Goal: Complete application form: Complete application form

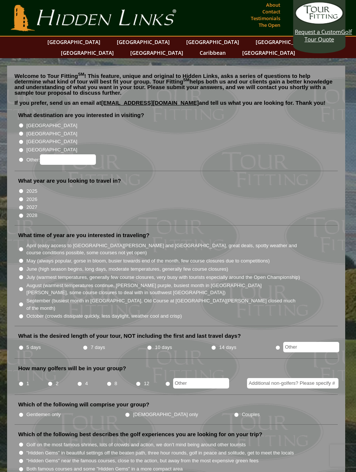
click at [21, 123] on input "[GEOGRAPHIC_DATA]" at bounding box center [21, 125] width 5 height 5
radio input "true"
click at [22, 131] on input "[GEOGRAPHIC_DATA]" at bounding box center [21, 133] width 5 height 5
radio input "true"
click at [23, 197] on input "2026" at bounding box center [21, 199] width 5 height 5
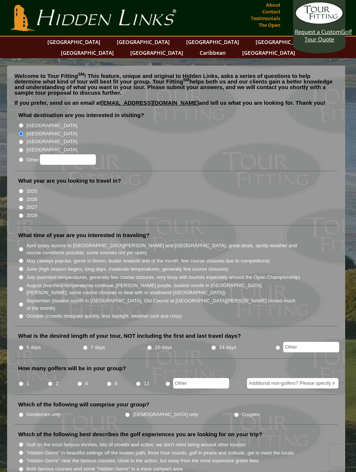
radio input "true"
click at [24, 189] on input "2025" at bounding box center [21, 191] width 5 height 5
radio input "true"
click at [23, 197] on input "2026" at bounding box center [21, 199] width 5 height 5
radio input "true"
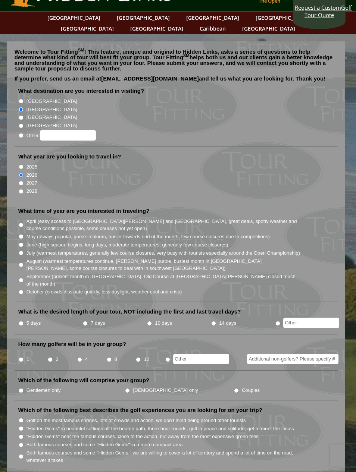
scroll to position [24, 0]
click at [24, 217] on li "April (easy access to [GEOGRAPHIC_DATA][PERSON_NAME] and [GEOGRAPHIC_DATA], gre…" at bounding box center [179, 224] width 322 height 15
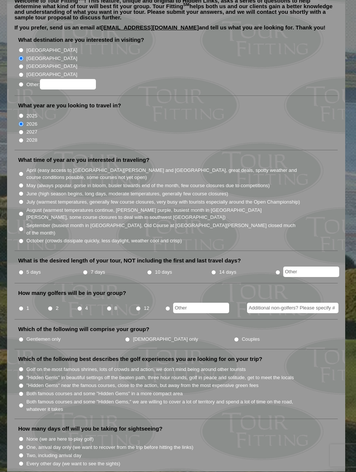
scroll to position [75, 0]
click at [93, 269] on label "7 days" at bounding box center [98, 272] width 15 height 7
click at [88, 270] on input "7 days" at bounding box center [85, 272] width 5 height 5
radio input "true"
click at [53, 306] on input "2" at bounding box center [50, 308] width 5 height 5
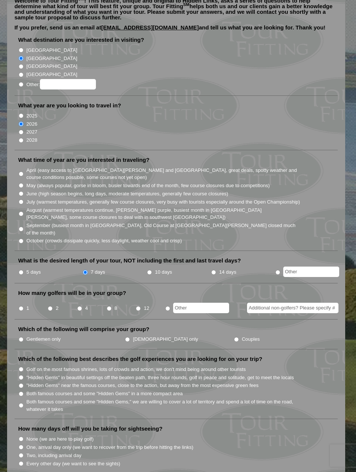
radio input "true"
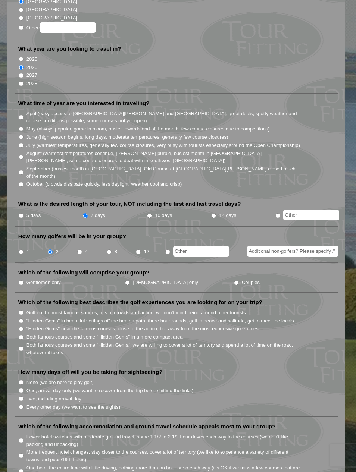
scroll to position [132, 0]
click at [242, 279] on label "Couples" at bounding box center [251, 282] width 18 height 7
click at [234, 281] on input "Couples" at bounding box center [236, 283] width 5 height 5
radio input "true"
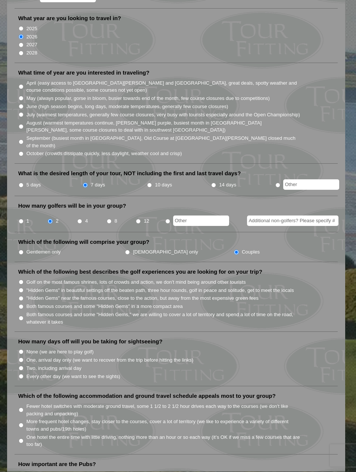
scroll to position [163, 0]
click at [23, 288] on input ""Hidden Gems" in beautiful settings off the beaten path, three hour rounds, gol…" at bounding box center [21, 290] width 5 height 5
radio input "true"
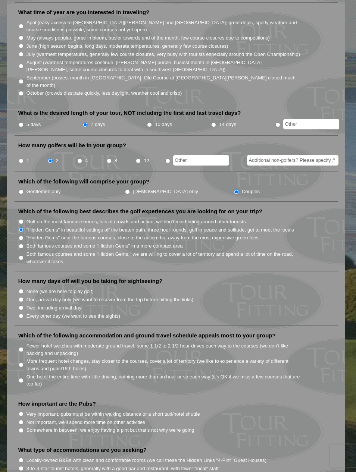
scroll to position [227, 0]
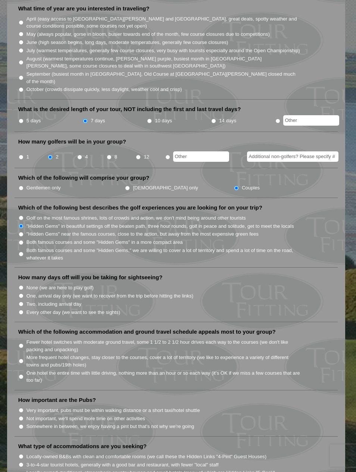
click at [23, 302] on input "Two, including arrival day" at bounding box center [21, 304] width 5 height 5
radio input "true"
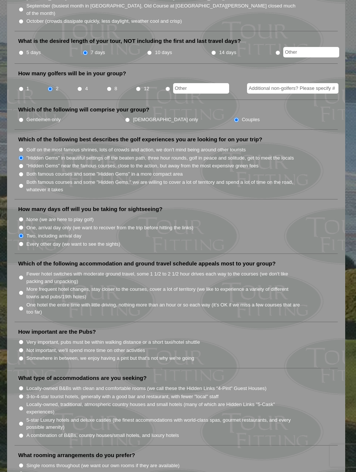
scroll to position [296, 0]
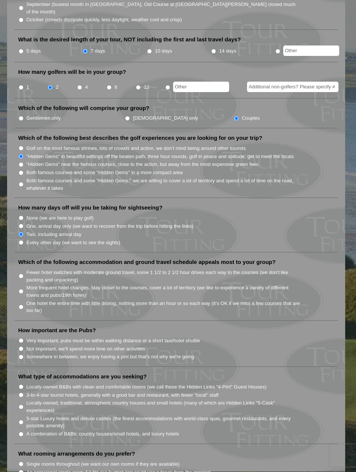
click at [24, 305] on input "One hotel the entire time with little driving, nothing more than an hour or so …" at bounding box center [21, 307] width 5 height 5
radio input "true"
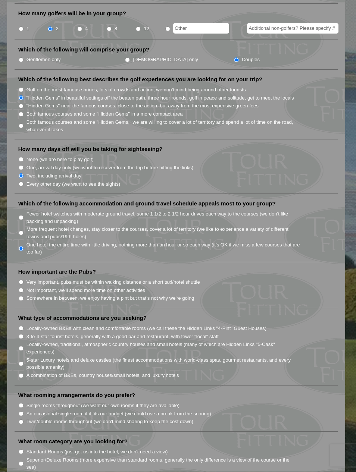
scroll to position [359, 0]
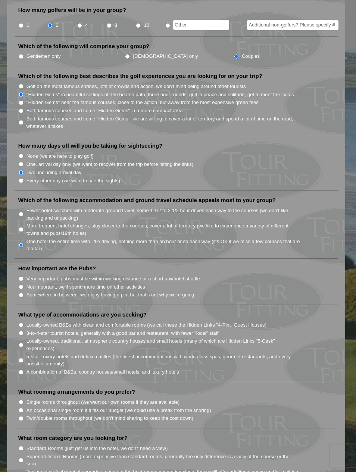
click at [19, 285] on input "Not important, we'll spend more time on other activities" at bounding box center [21, 287] width 5 height 5
radio input "true"
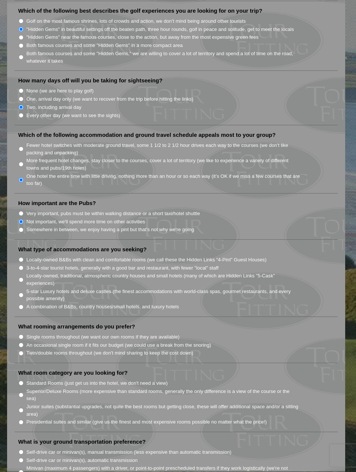
scroll to position [424, 0]
click at [176, 303] on label "A combination of B&Bs, country houses/small hotels, and luxury hotels" at bounding box center [102, 306] width 153 height 7
click at [24, 305] on input "A combination of B&Bs, country houses/small hotels, and luxury hotels" at bounding box center [21, 307] width 5 height 5
radio input "true"
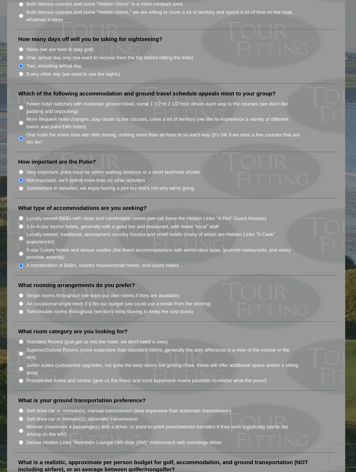
scroll to position [467, 0]
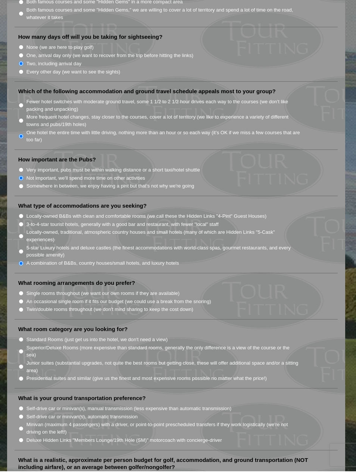
click at [188, 307] on label "Twin/double rooms throughout (we don't mind sharing to keep the cost down)" at bounding box center [109, 310] width 167 height 7
click at [24, 308] on input "Twin/double rooms throughout (we don't mind sharing to keep the cost down)" at bounding box center [21, 310] width 5 height 5
radio input "true"
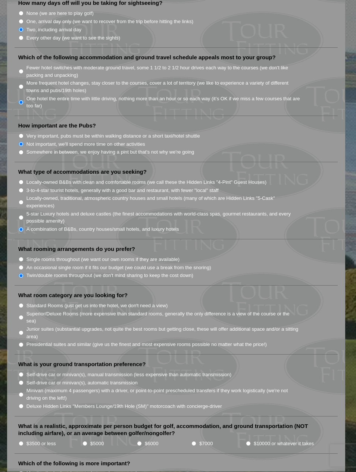
scroll to position [501, 0]
click at [245, 310] on label "Superior/Deluxe Rooms (more expensive than standard rooms, generally the only d…" at bounding box center [163, 317] width 274 height 15
click at [24, 315] on input "Superior/Deluxe Rooms (more expensive than standard rooms, generally the only d…" at bounding box center [21, 317] width 5 height 5
radio input "true"
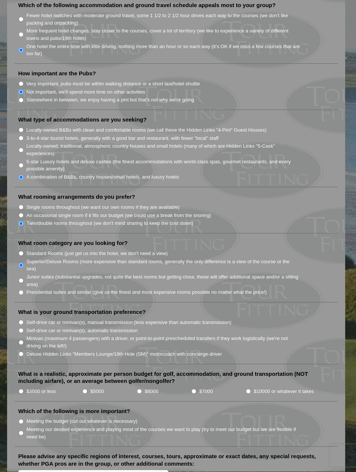
scroll to position [556, 0]
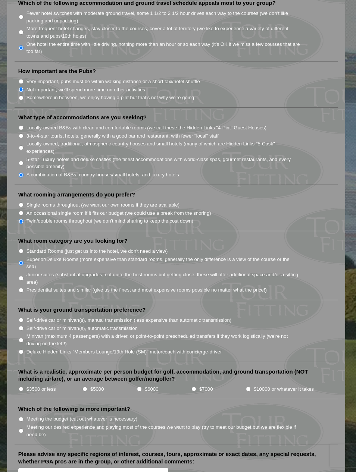
click at [221, 317] on label "Self-drive car or minivan(s), manual transmission (less expensive than automati…" at bounding box center [128, 320] width 205 height 7
click at [24, 318] on input "Self-drive car or minivan(s), manual transmission (less expensive than automati…" at bounding box center [21, 320] width 5 height 5
radio input "true"
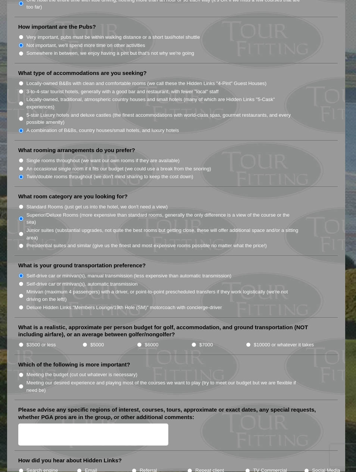
scroll to position [600, 0]
click at [84, 327] on li "What is a realistic, approximate per person budget for golf, accommodation, and…" at bounding box center [177, 339] width 324 height 31
click at [35, 341] on label "$3500 or less" at bounding box center [40, 344] width 29 height 7
click at [24, 343] on input "$3500 or less" at bounding box center [21, 345] width 5 height 5
radio input "true"
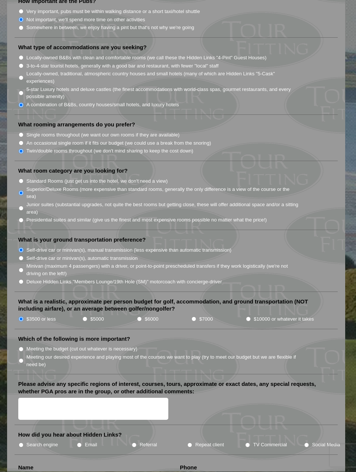
scroll to position [627, 0]
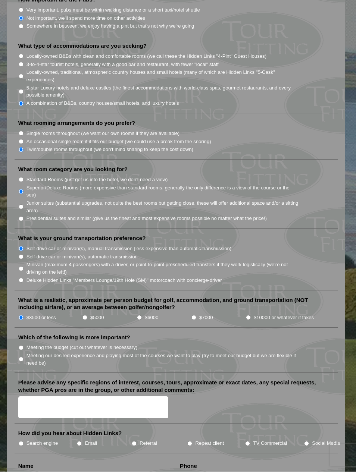
click at [137, 344] on label "Meeting the budget (cut out whatever is necessary)" at bounding box center [81, 347] width 111 height 7
click at [24, 346] on input "Meeting the budget (cut out whatever is necessary)" at bounding box center [21, 348] width 5 height 5
radio input "true"
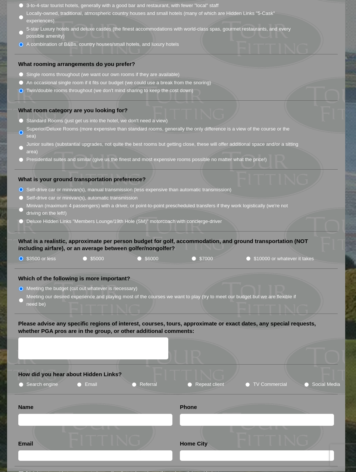
scroll to position [687, 0]
click at [119, 338] on textarea "Please advise any specific regions of interest, courses, tours, approximate or …" at bounding box center [93, 349] width 150 height 22
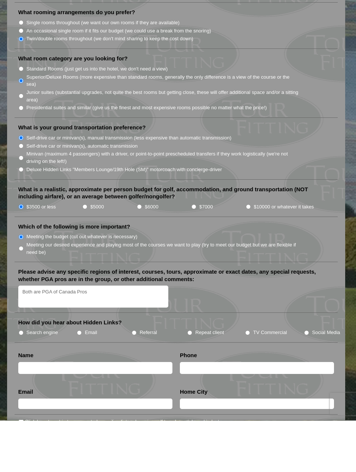
type textarea "Both are PGA of Canada Pros"
click at [48, 381] on label "Search engine" at bounding box center [42, 384] width 32 height 7
click at [24, 382] on input "Search engine" at bounding box center [21, 384] width 5 height 5
radio input "true"
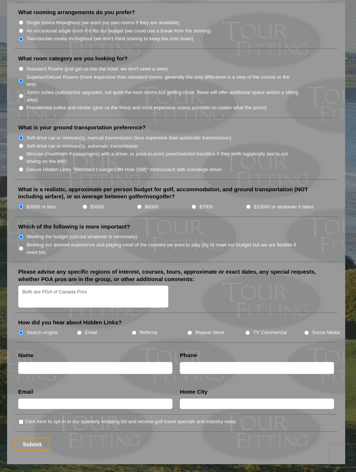
click at [113, 362] on input "text" at bounding box center [95, 368] width 154 height 12
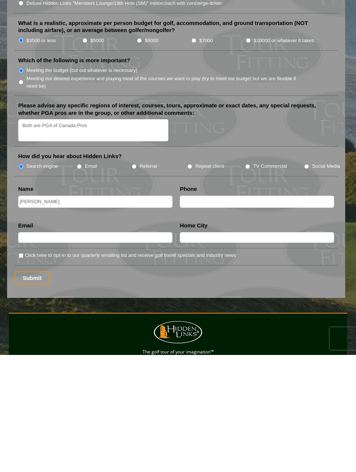
type input "[PERSON_NAME]"
type input "4169085822"
click at [135, 350] on input "text" at bounding box center [95, 355] width 154 height 10
type input "[EMAIL_ADDRESS][DOMAIN_NAME]"
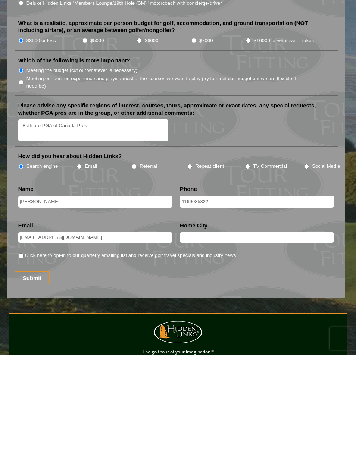
click at [252, 350] on input "text" at bounding box center [257, 355] width 154 height 10
type input "R"
type input "Brampton"
click at [40, 389] on input "Submit" at bounding box center [32, 395] width 35 height 13
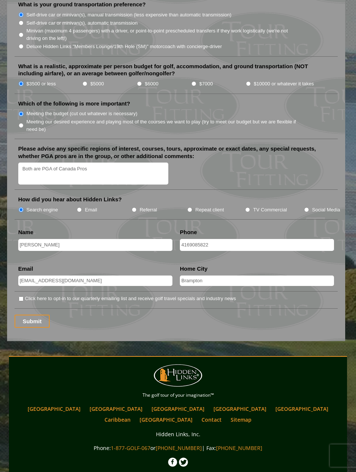
click at [29, 315] on input "Submit" at bounding box center [32, 321] width 35 height 13
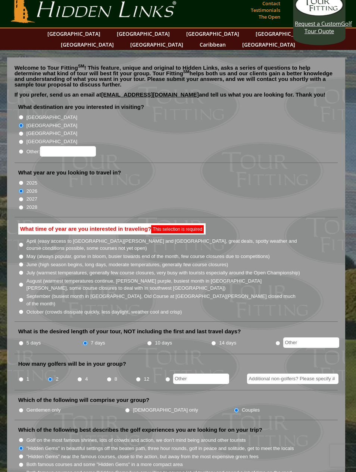
scroll to position [9, 0]
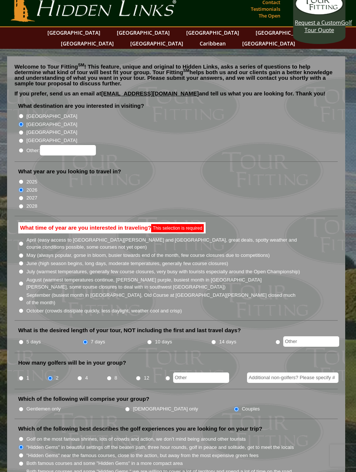
click at [28, 237] on label "April (easy access to [GEOGRAPHIC_DATA][PERSON_NAME] and [GEOGRAPHIC_DATA], gre…" at bounding box center [163, 244] width 274 height 15
click at [24, 241] on input "April (easy access to [GEOGRAPHIC_DATA][PERSON_NAME] and [GEOGRAPHIC_DATA], gre…" at bounding box center [21, 243] width 5 height 5
radio input "true"
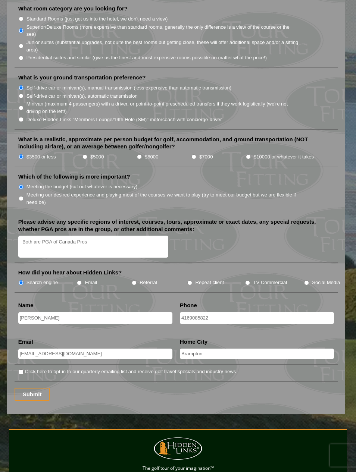
scroll to position [865, 0]
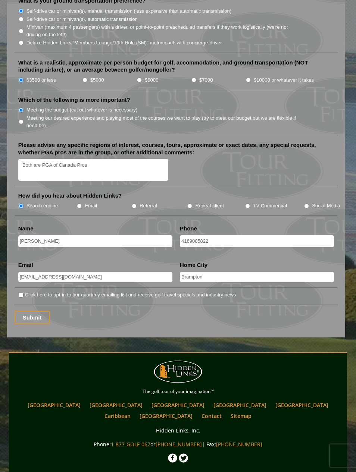
click at [21, 311] on input "Submit" at bounding box center [32, 317] width 35 height 13
